Goal: Subscribe to service/newsletter

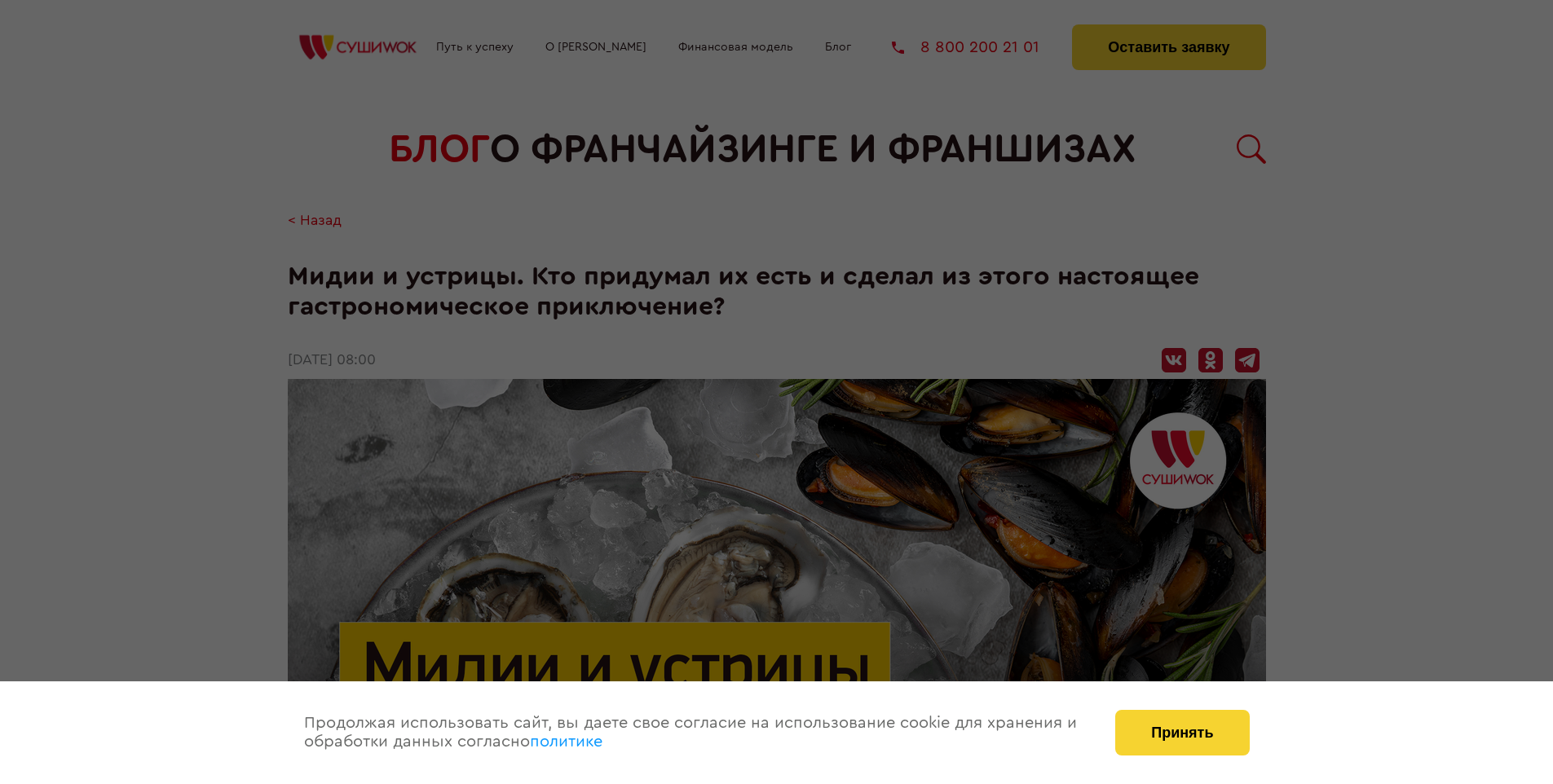
scroll to position [1802, 0]
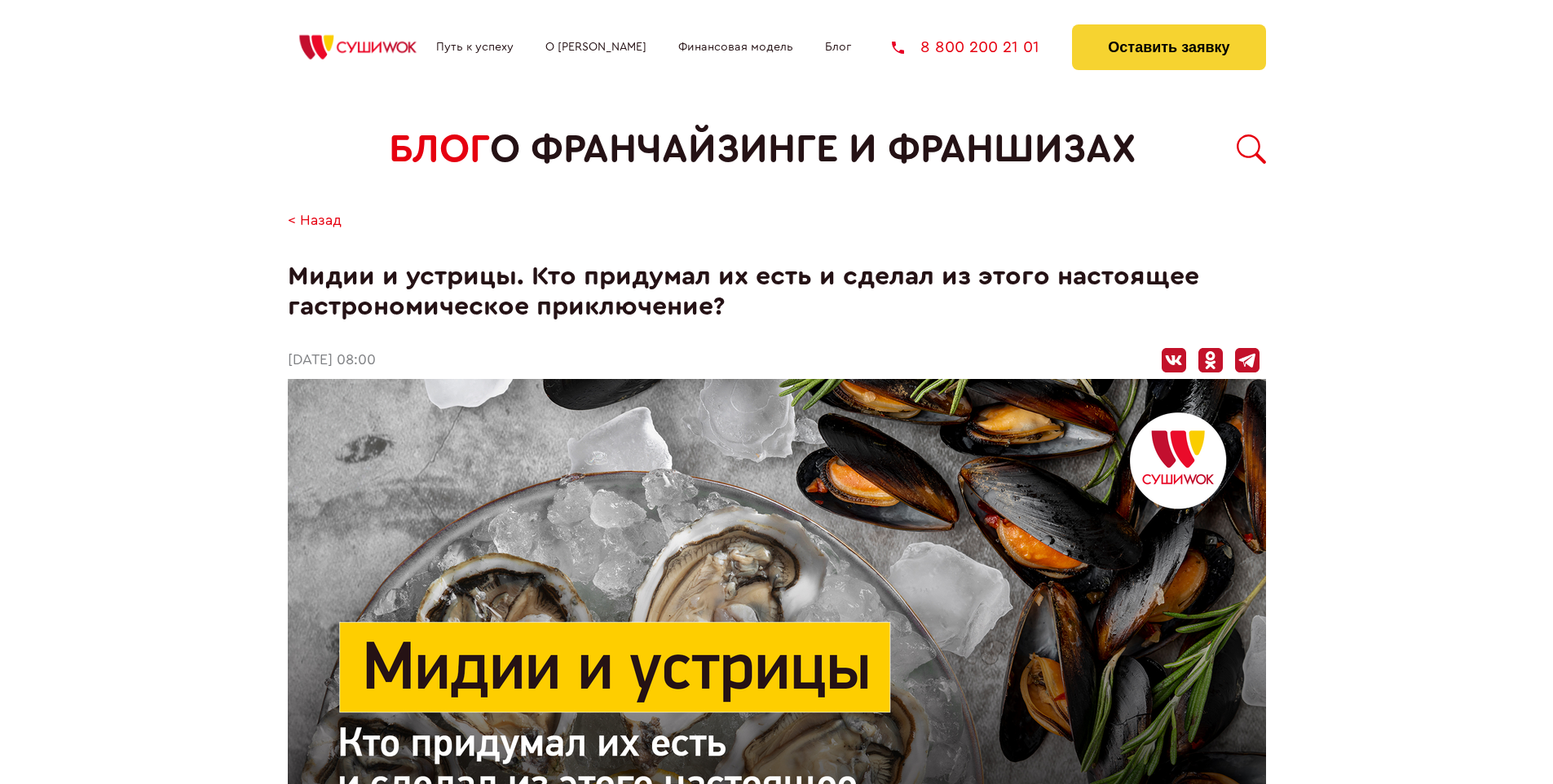
scroll to position [1802, 0]
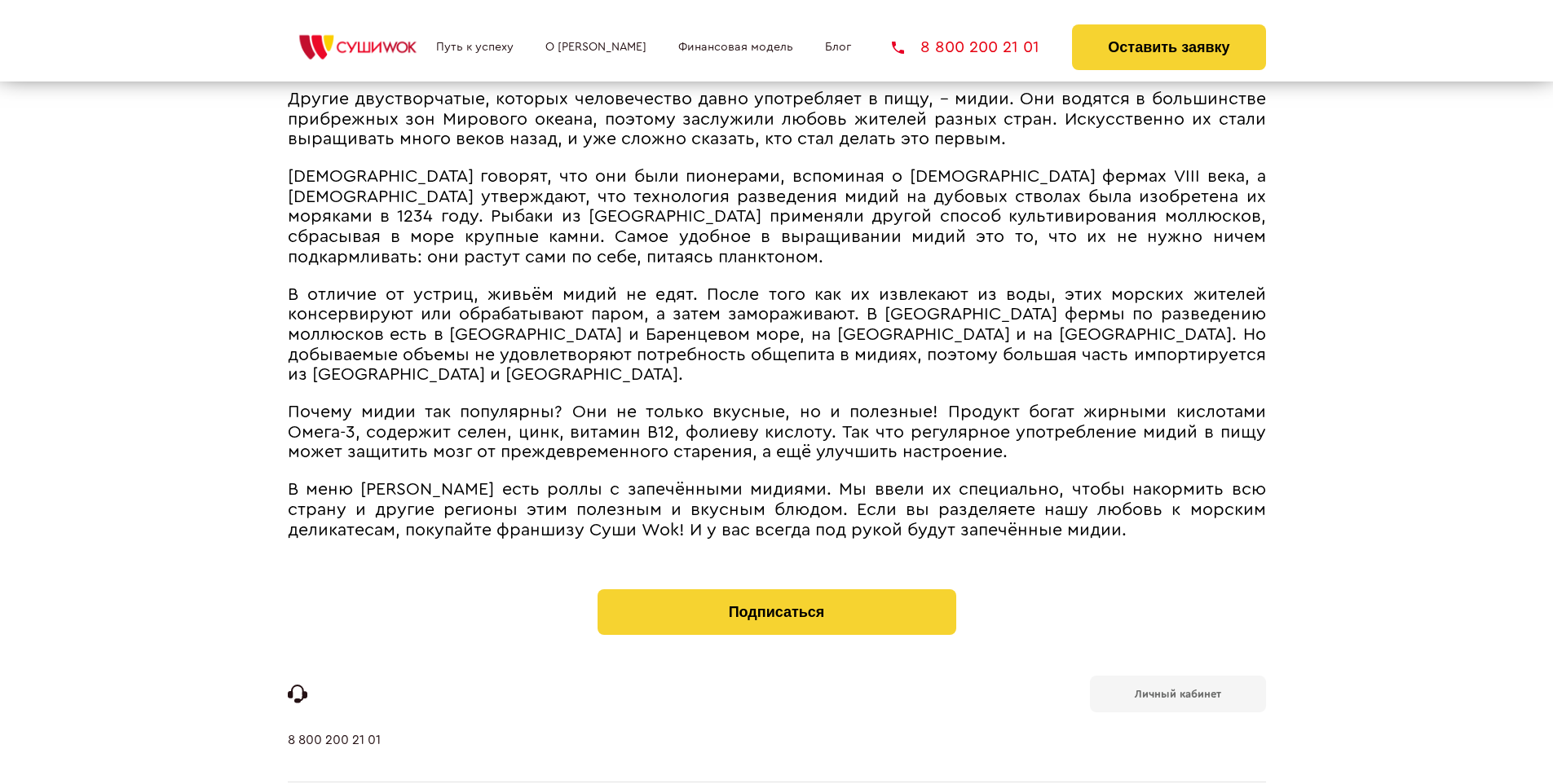
click at [1178, 688] on b "Личный кабинет" at bounding box center [1178, 694] width 86 height 10
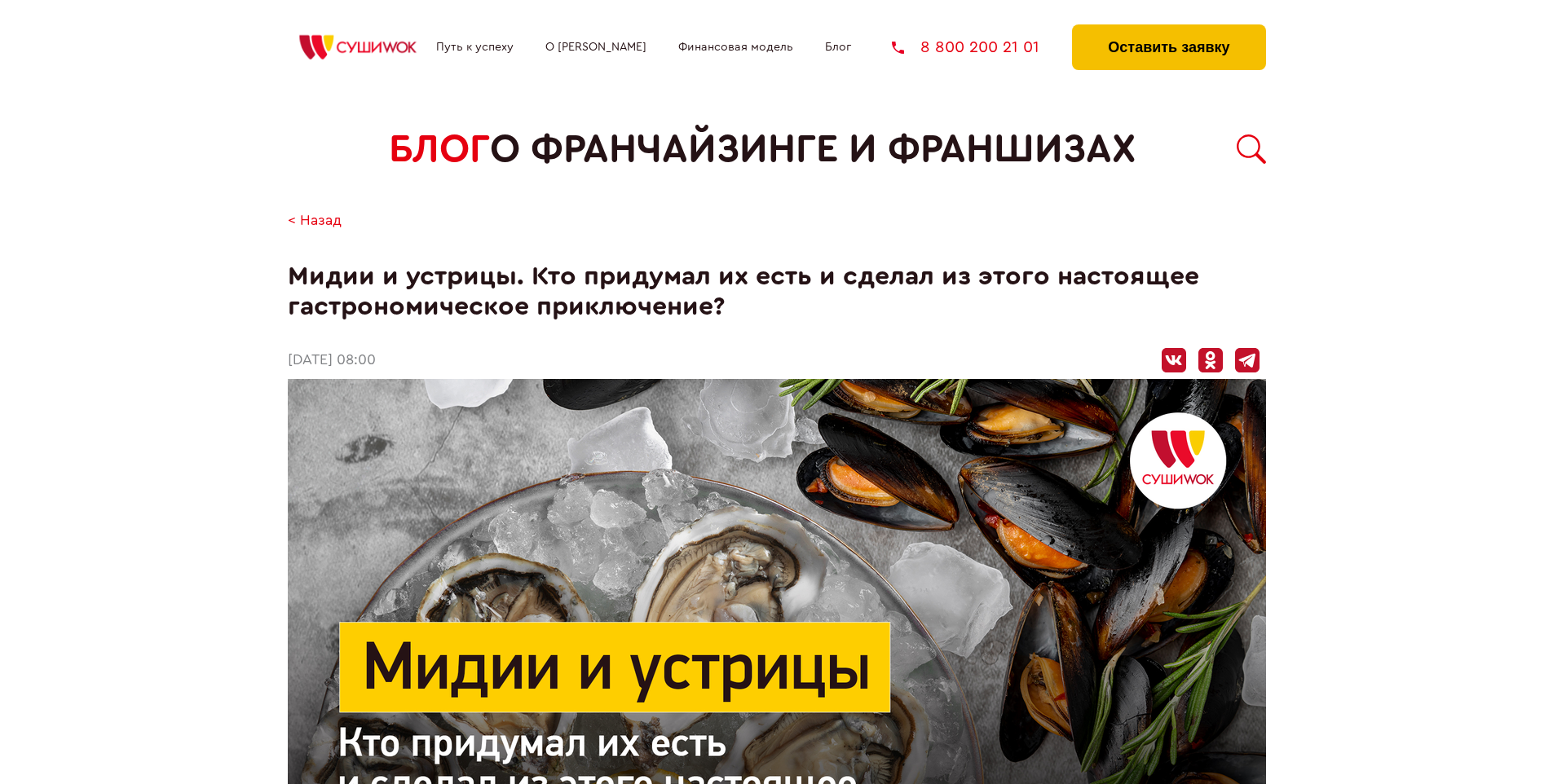
click at [1168, 29] on button "Оставить заявку" at bounding box center [1169, 47] width 193 height 45
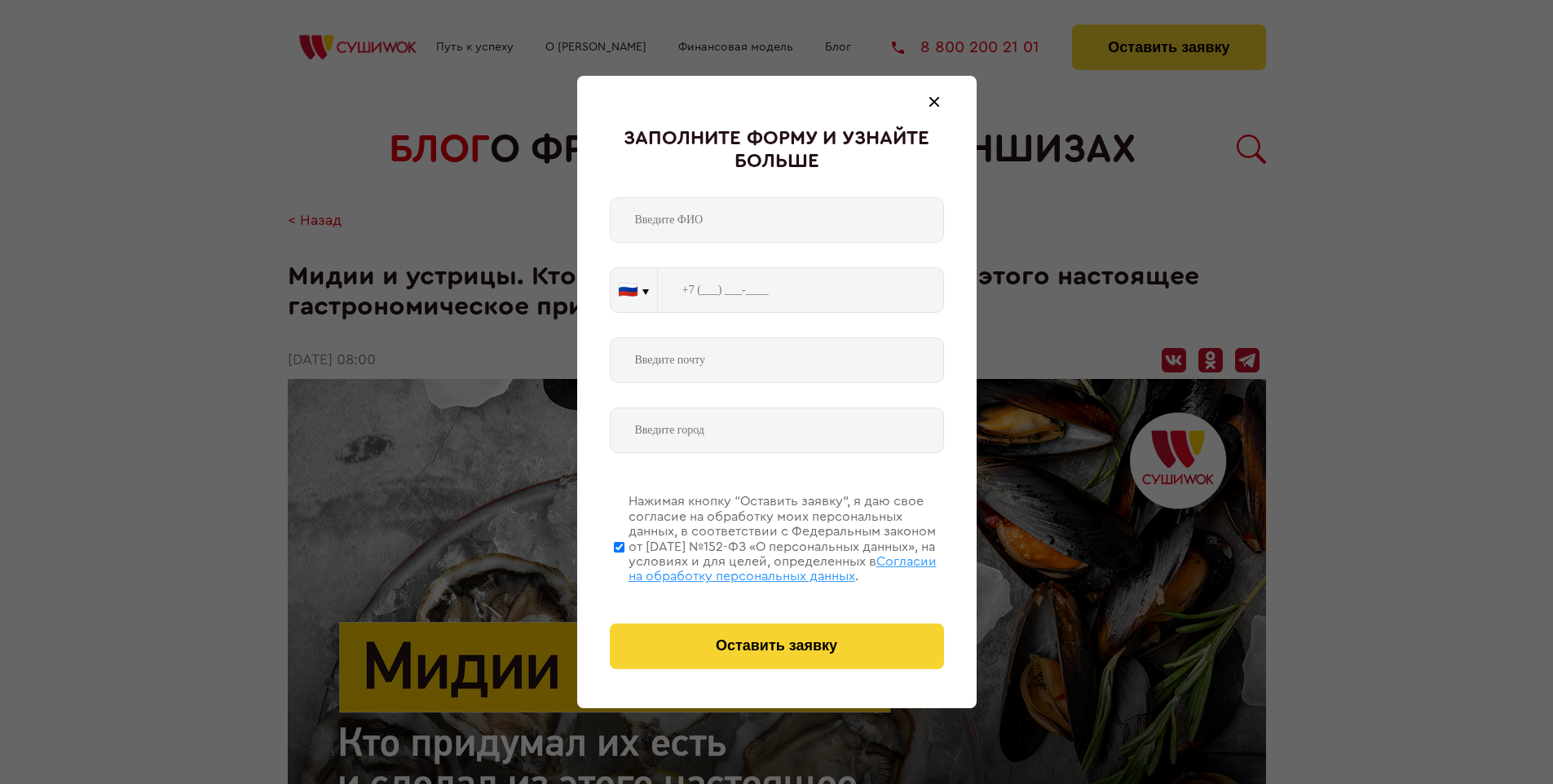
click at [756, 566] on span "Согласии на обработку персональных данных" at bounding box center [783, 569] width 308 height 28
click at [624, 566] on input "Нажимая кнопку “Оставить заявку”, я даю свое согласие на обработку моих персона…" at bounding box center [619, 547] width 10 height 131
checkbox input "false"
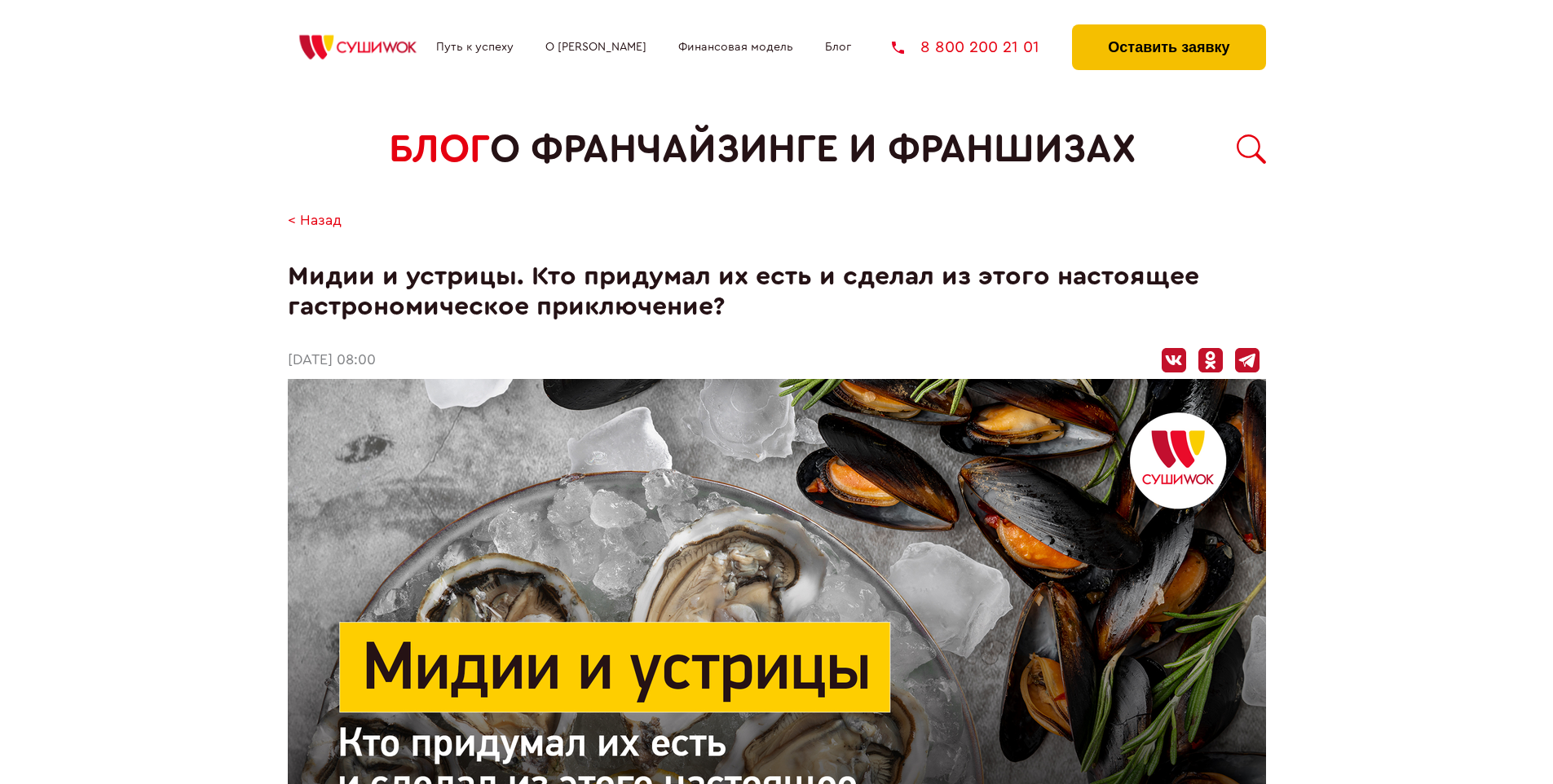
click at [1168, 29] on button "Оставить заявку" at bounding box center [1169, 47] width 193 height 45
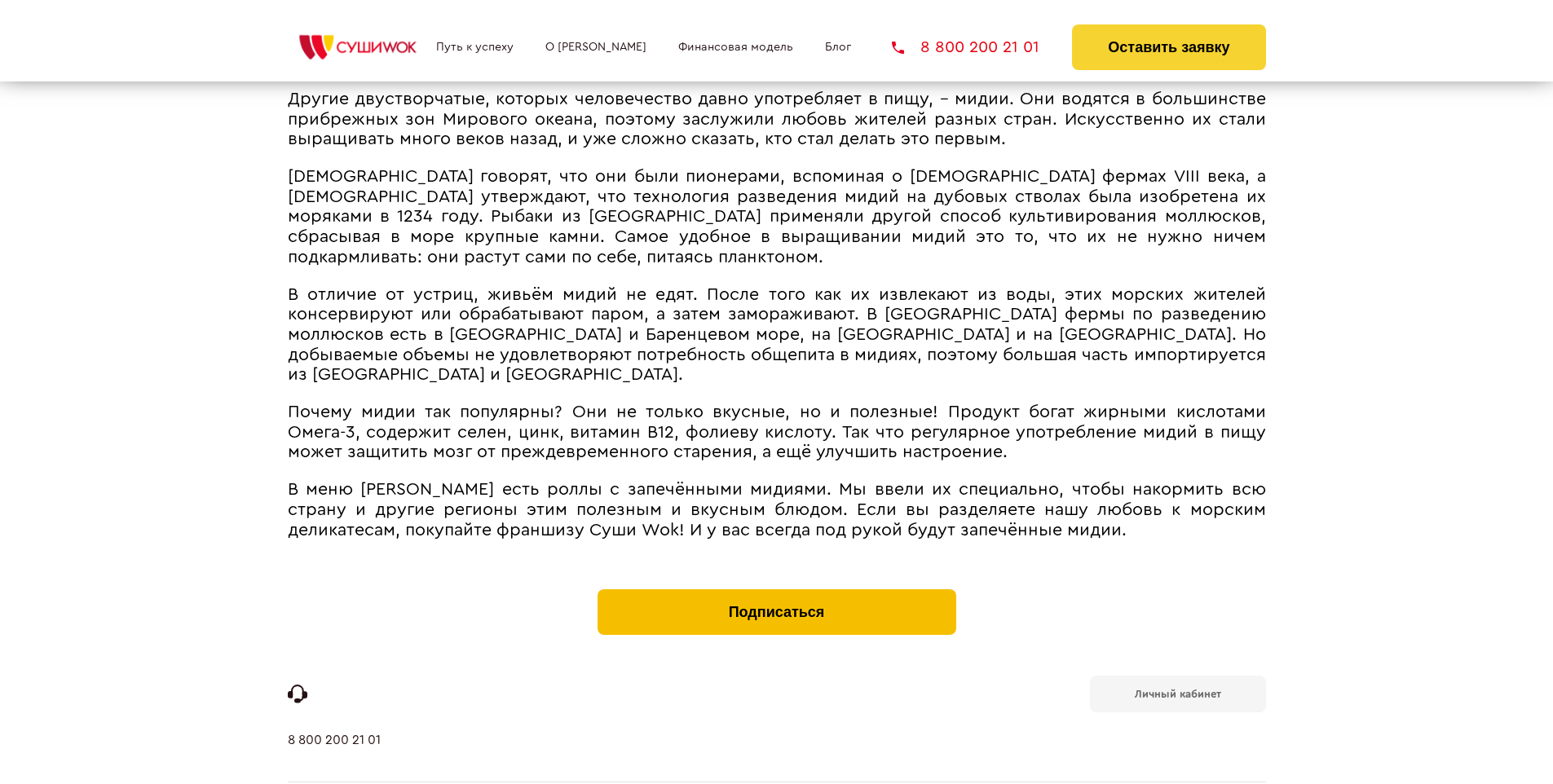
click at [776, 589] on button "Подписаться" at bounding box center [777, 612] width 359 height 45
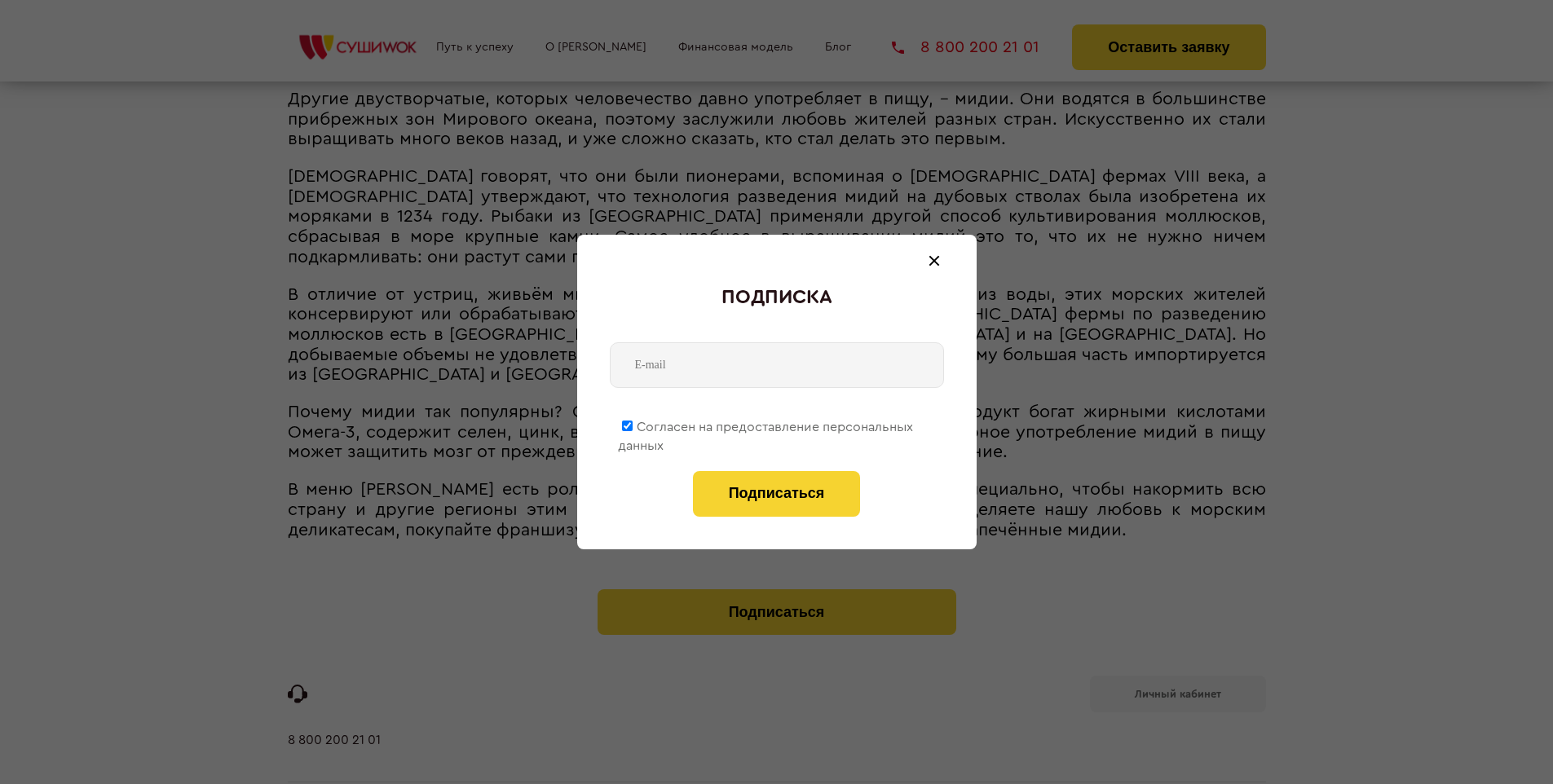
click at [766, 424] on span "Согласен на предоставление персональных данных" at bounding box center [765, 436] width 295 height 32
click at [633, 424] on input "Согласен на предоставление персональных данных" at bounding box center [628, 426] width 10 height 10
checkbox input "false"
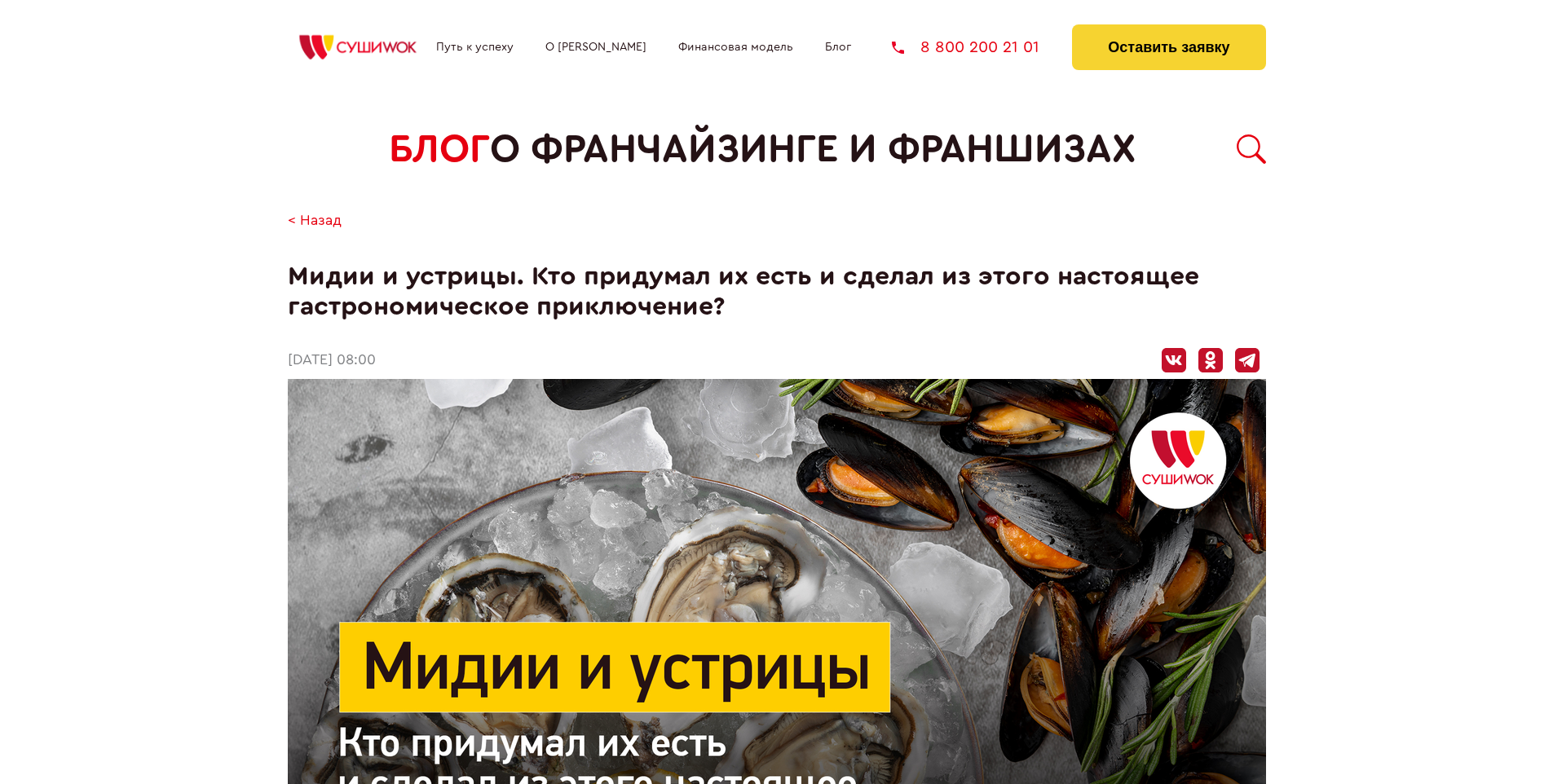
scroll to position [1802, 0]
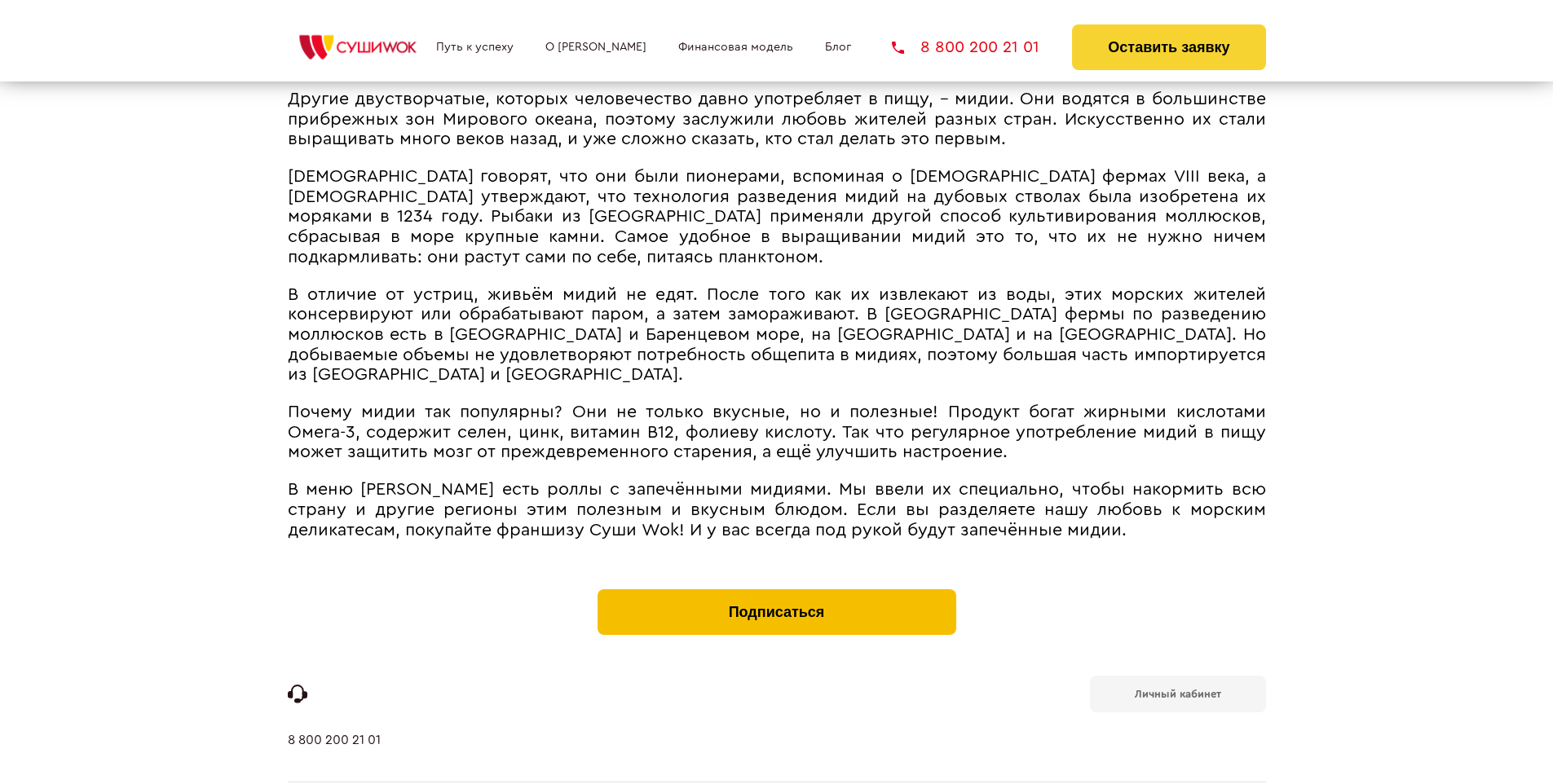
click at [776, 589] on button "Подписаться" at bounding box center [777, 612] width 359 height 45
